Goal: Entertainment & Leisure: Consume media (video, audio)

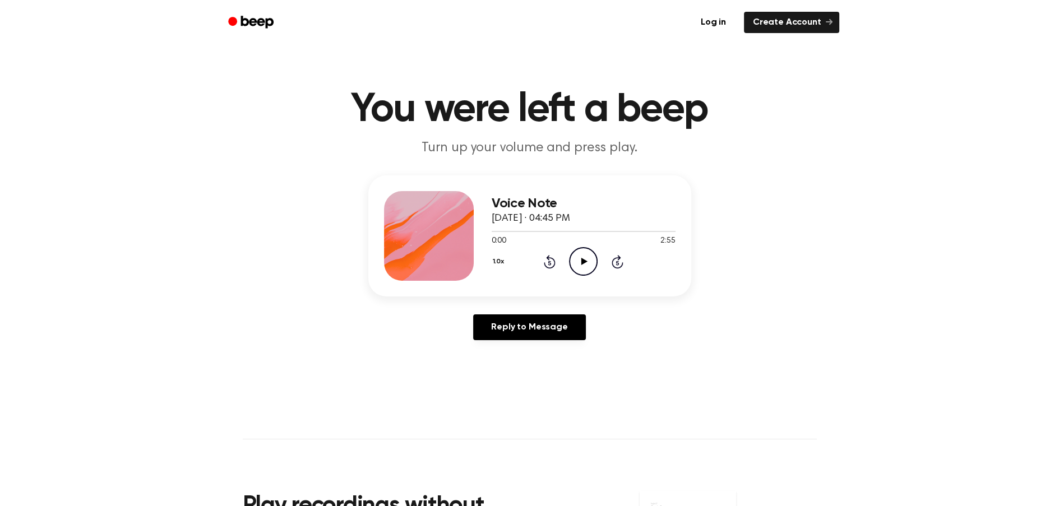
click at [589, 265] on icon "Play Audio" at bounding box center [583, 261] width 29 height 29
click at [502, 263] on button "1.0x" at bounding box center [504, 261] width 17 height 19
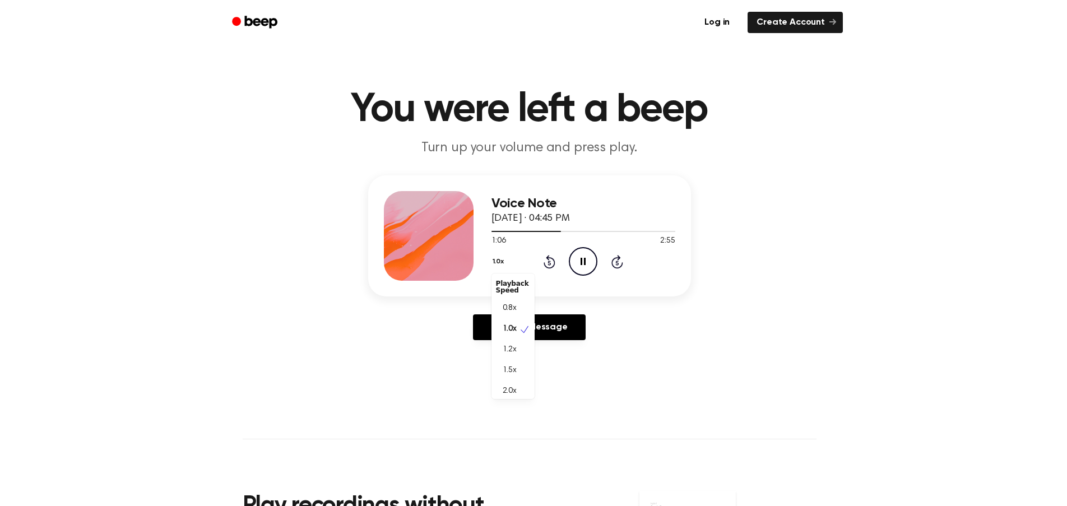
click at [570, 230] on div "Voice Note [DATE] · 04:45 PM 1:06 2:55 Your browser does not support the [objec…" at bounding box center [584, 236] width 184 height 90
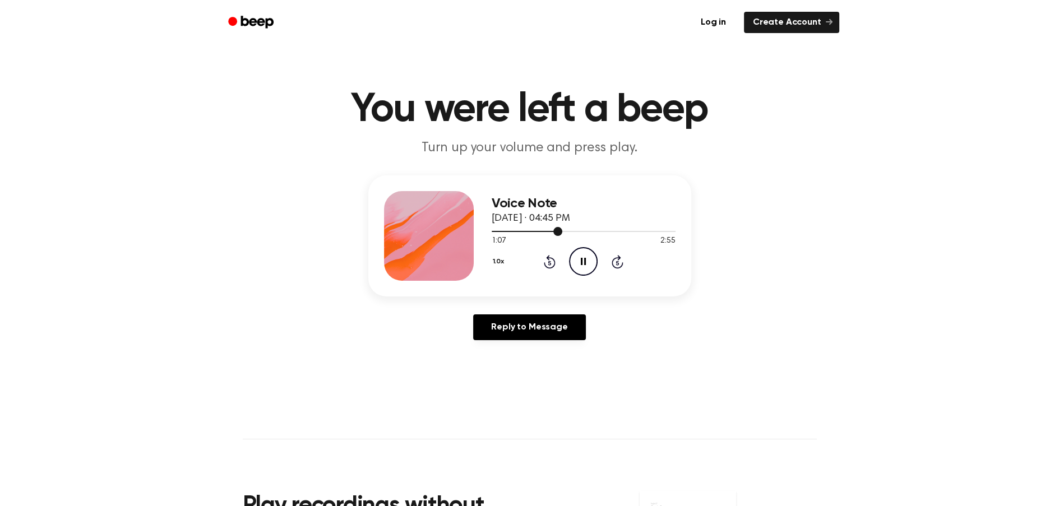
click at [579, 232] on div at bounding box center [584, 231] width 184 height 1
drag, startPoint x: 553, startPoint y: 233, endPoint x: 565, endPoint y: 233, distance: 11.8
click at [554, 233] on div at bounding box center [584, 230] width 184 height 9
click at [589, 262] on icon "Pause Audio" at bounding box center [583, 261] width 29 height 29
click at [581, 264] on icon at bounding box center [584, 261] width 6 height 7
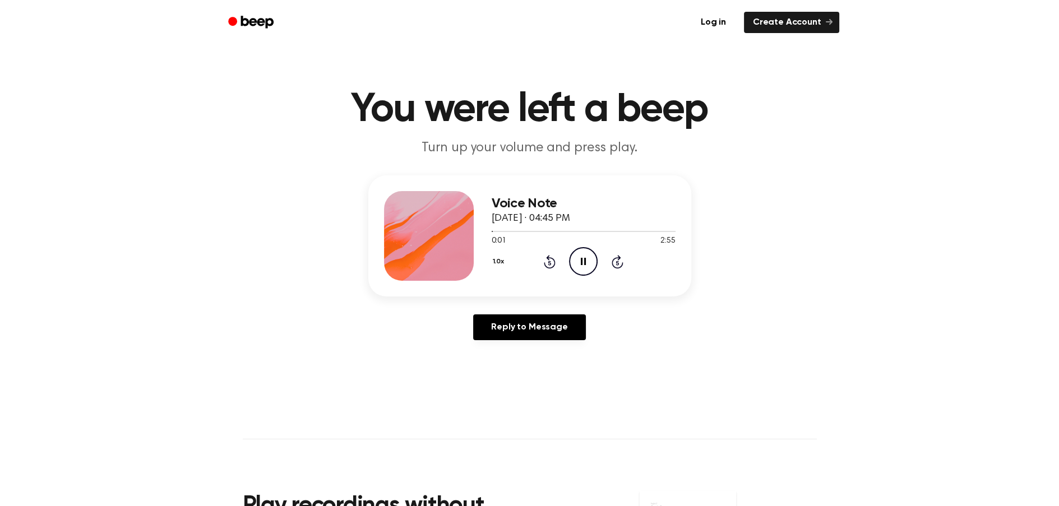
click at [626, 262] on div "1.0x Rewind 5 seconds Pause Audio Skip 5 seconds" at bounding box center [584, 261] width 184 height 29
click at [621, 260] on icon "Skip 5 seconds" at bounding box center [617, 262] width 12 height 15
click at [618, 260] on icon at bounding box center [618, 261] width 12 height 13
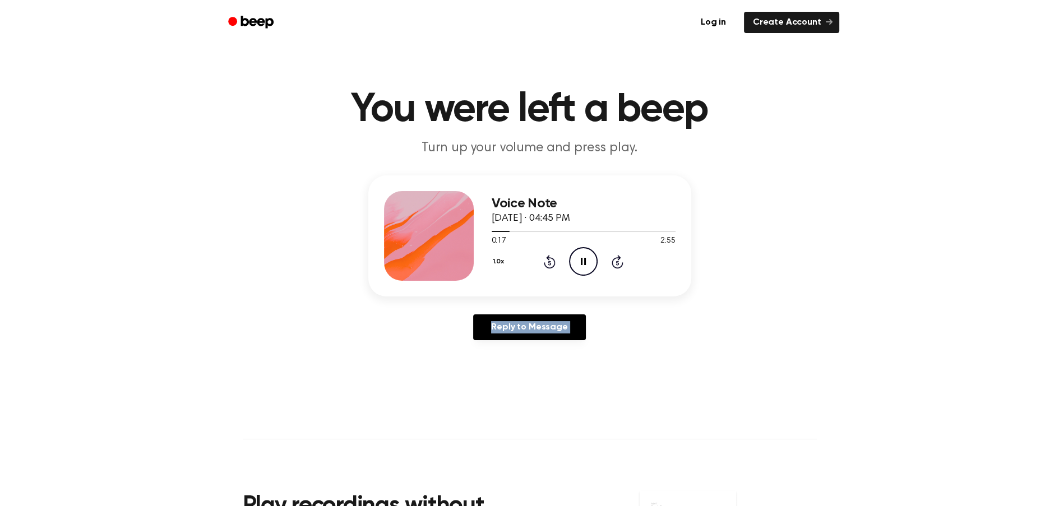
click at [618, 260] on icon at bounding box center [618, 261] width 12 height 13
click at [605, 257] on div "1.0x Rewind 5 seconds Pause Audio Skip 5 seconds" at bounding box center [584, 261] width 184 height 29
click at [614, 258] on icon at bounding box center [618, 261] width 12 height 13
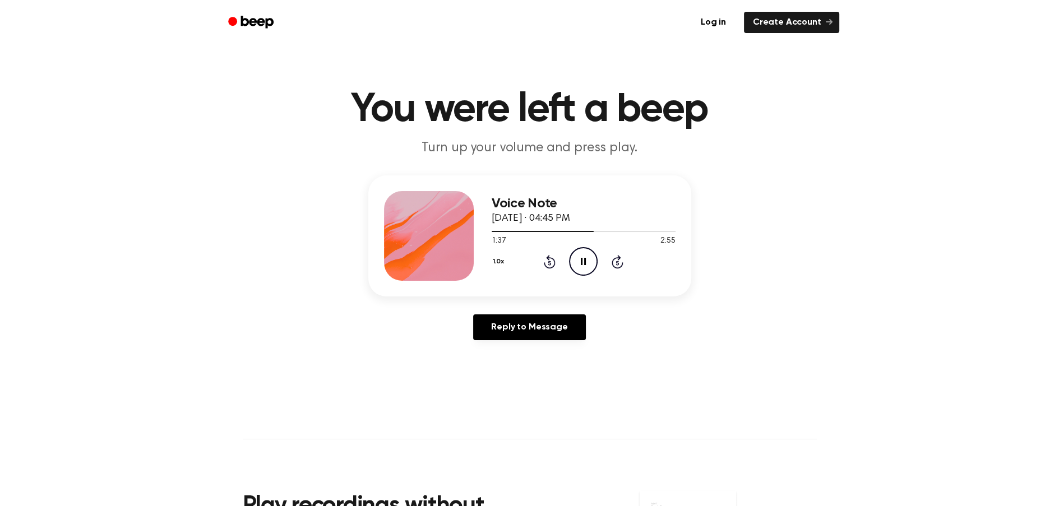
click at [614, 258] on icon at bounding box center [618, 261] width 12 height 13
click at [614, 256] on icon "Skip 5 seconds" at bounding box center [617, 262] width 12 height 15
click at [614, 255] on icon "Skip 5 seconds" at bounding box center [617, 262] width 12 height 15
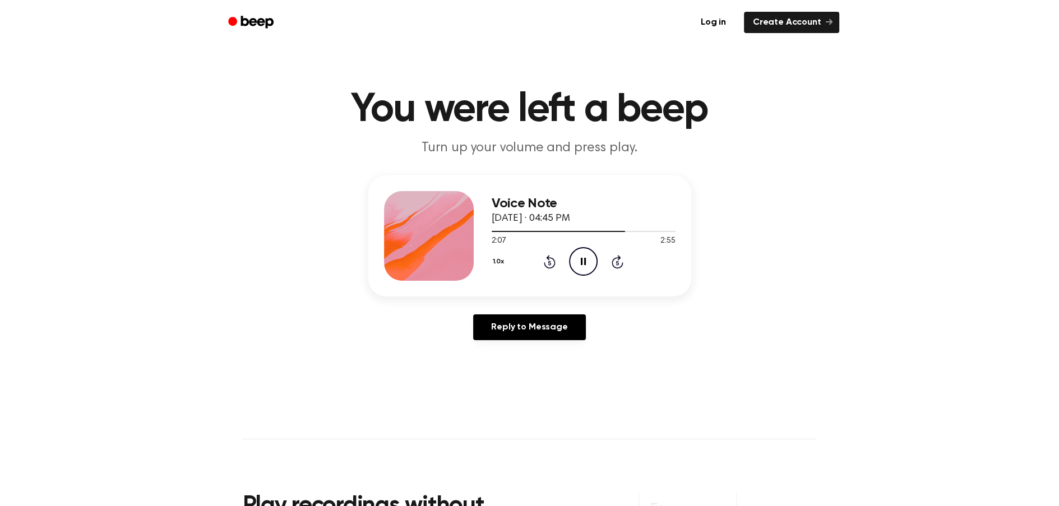
click at [549, 262] on icon "Rewind 5 seconds" at bounding box center [549, 262] width 12 height 15
click at [580, 255] on icon "Pause Audio" at bounding box center [583, 261] width 29 height 29
click at [580, 266] on icon "Play Audio" at bounding box center [583, 261] width 29 height 29
click at [583, 256] on icon "Play Audio" at bounding box center [583, 261] width 29 height 29
click at [318, 231] on div "Voice Note [DATE] · 05:01 PM 0:17 0:25 Your browser does not support the [objec…" at bounding box center [529, 262] width 1032 height 174
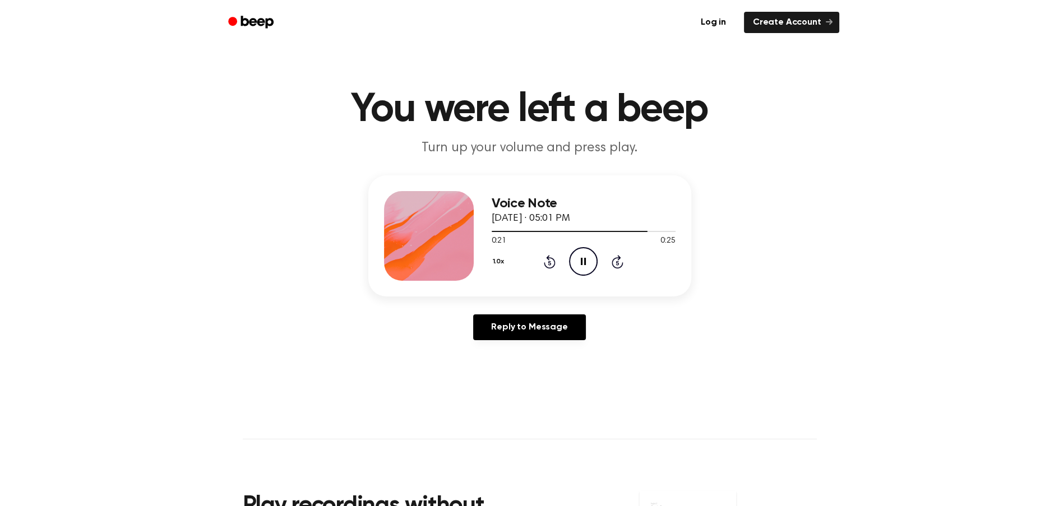
click at [586, 267] on icon "Pause Audio" at bounding box center [583, 261] width 29 height 29
click at [545, 232] on div at bounding box center [584, 230] width 184 height 9
click at [576, 255] on icon "Play Audio" at bounding box center [583, 261] width 29 height 29
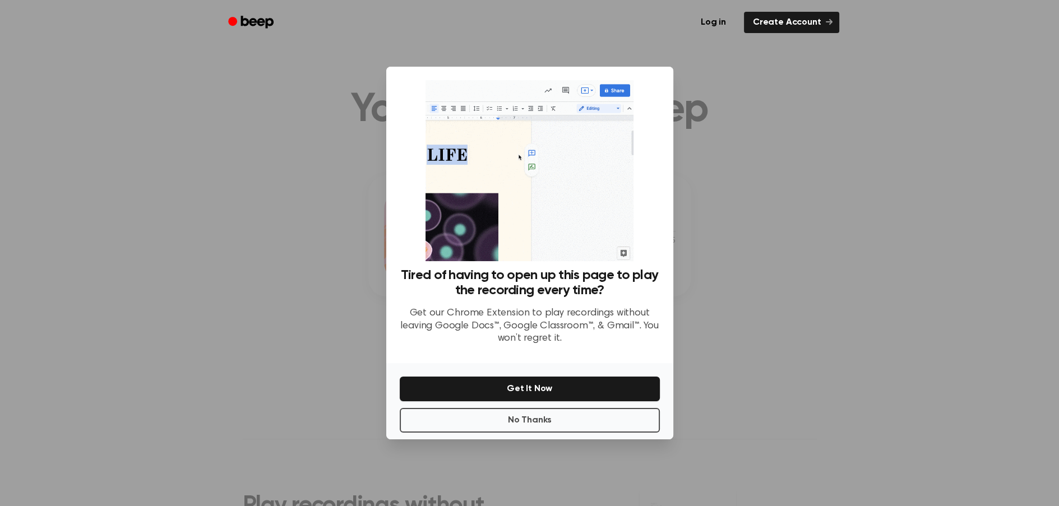
click at [729, 197] on div at bounding box center [529, 253] width 1059 height 506
click at [516, 435] on div "No Thanks Get It Now" at bounding box center [529, 401] width 287 height 76
click at [521, 426] on button "No Thanks" at bounding box center [530, 420] width 260 height 25
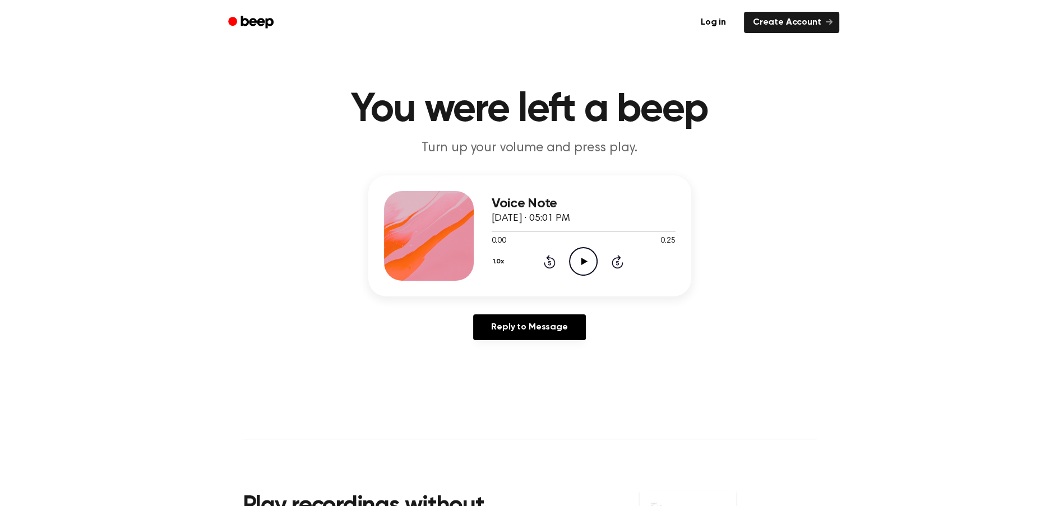
click at [585, 271] on icon "Play Audio" at bounding box center [583, 261] width 29 height 29
click at [584, 263] on icon "Pause Audio" at bounding box center [583, 261] width 29 height 29
click at [576, 264] on icon "Play Audio" at bounding box center [583, 261] width 29 height 29
click at [584, 266] on icon "Pause Audio" at bounding box center [583, 261] width 29 height 29
click at [584, 262] on icon at bounding box center [583, 261] width 5 height 7
